Goal: Transaction & Acquisition: Purchase product/service

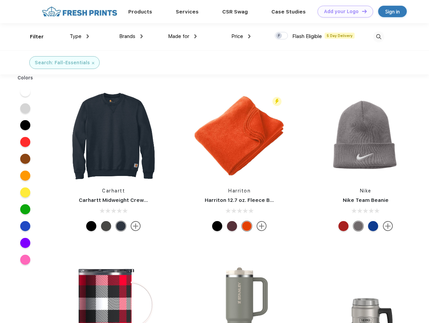
click at [342, 11] on link "Add your Logo Design Tool" at bounding box center [345, 12] width 56 height 12
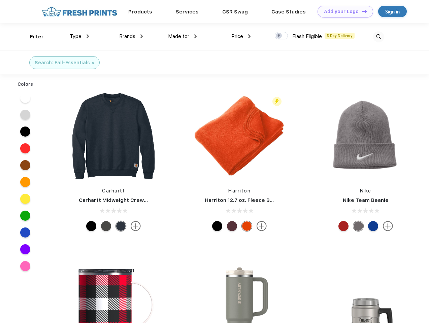
click at [0, 0] on div "Design Tool" at bounding box center [0, 0] width 0 height 0
click at [361, 11] on link "Add your Logo Design Tool" at bounding box center [345, 12] width 56 height 12
click at [32, 37] on div "Filter" at bounding box center [37, 37] width 14 height 8
click at [79, 36] on span "Type" at bounding box center [76, 36] width 12 height 6
click at [131, 36] on span "Brands" at bounding box center [127, 36] width 16 height 6
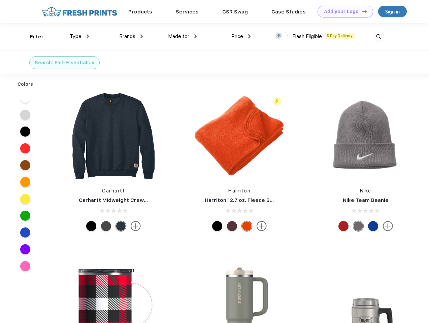
click at [182, 36] on span "Made for" at bounding box center [178, 36] width 21 height 6
click at [241, 36] on span "Price" at bounding box center [237, 36] width 12 height 6
click at [281, 36] on div at bounding box center [280, 35] width 13 height 7
click at [279, 36] on input "checkbox" at bounding box center [276, 34] width 4 height 4
click at [378, 37] on img at bounding box center [378, 36] width 11 height 11
